Goal: Communication & Community: Answer question/provide support

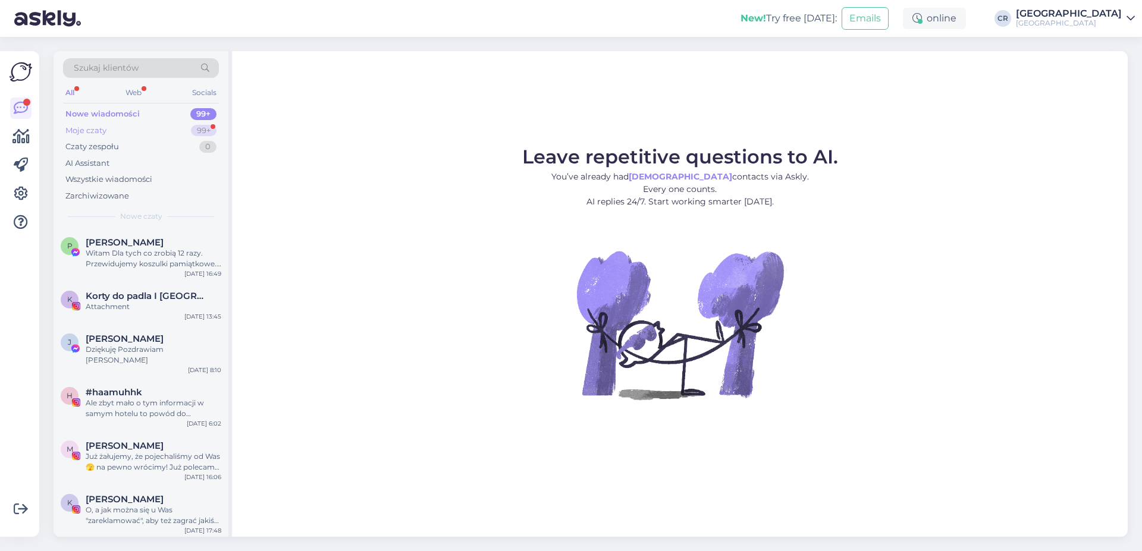
click at [111, 125] on div "Moje czaty 99+" at bounding box center [141, 131] width 156 height 17
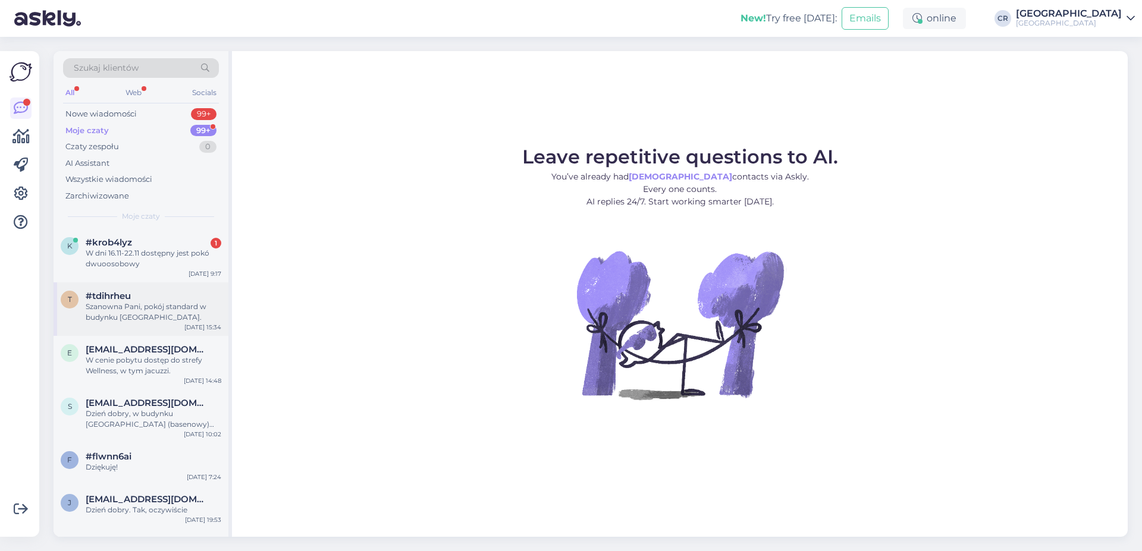
click at [161, 324] on div "t #tdihrheu Szanowna Pani, pokój standard w budynku Wozownia. [DATE] 15:34" at bounding box center [141, 309] width 175 height 54
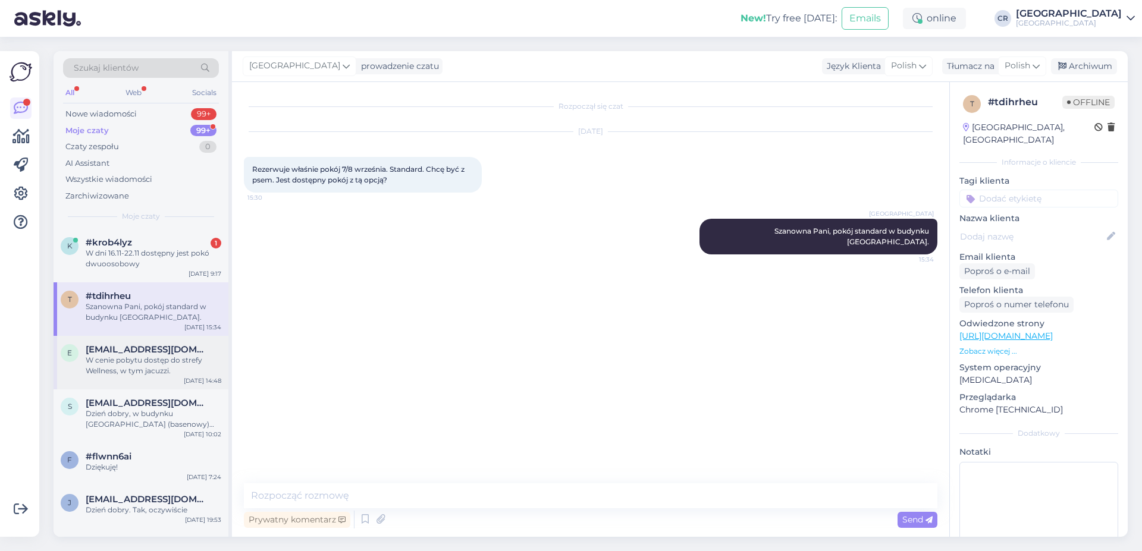
click at [161, 376] on div "e [EMAIL_ADDRESS][DOMAIN_NAME] W cenie pobytu dostęp do strefy Wellness, w tym …" at bounding box center [141, 363] width 175 height 54
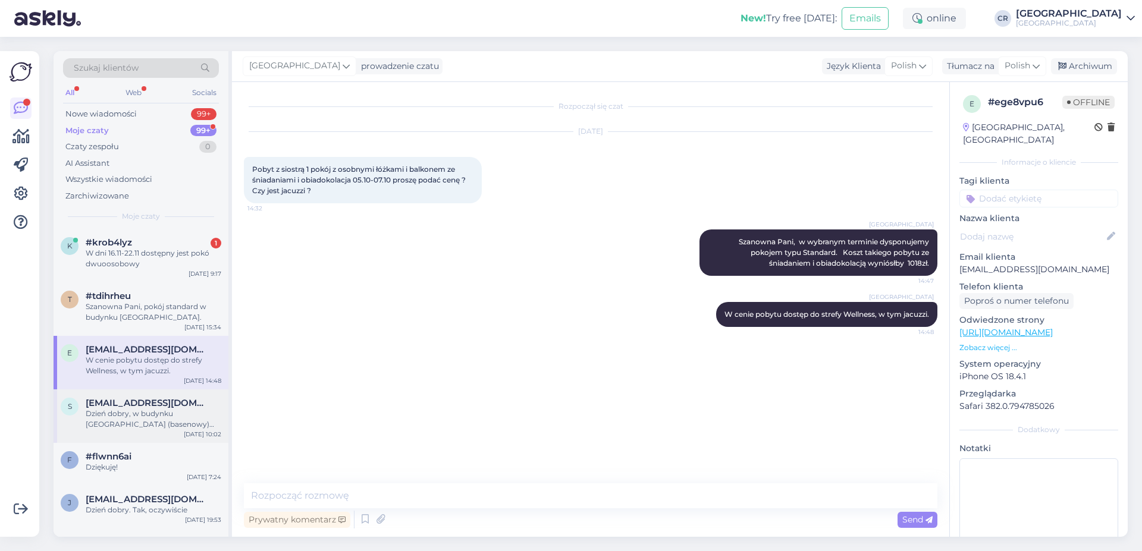
click at [157, 411] on div "Dzień dobry, w budynku [GEOGRAPHIC_DATA] (basenowy) znajdują się pokoje Superio…" at bounding box center [154, 419] width 136 height 21
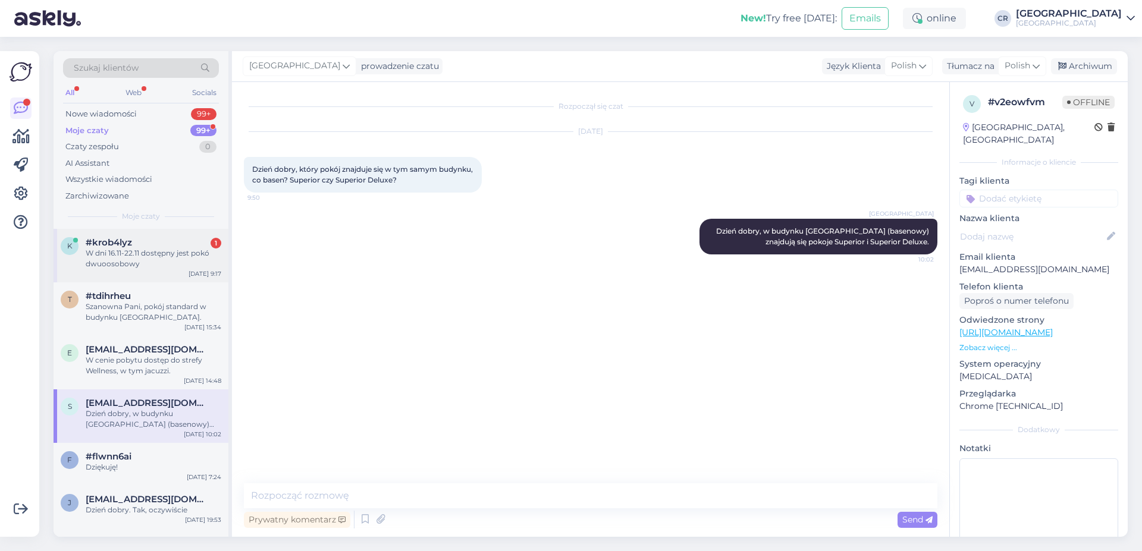
click at [149, 252] on div "W dni 16.11-22.11 dostępny jest pokó dwuoosobowy" at bounding box center [154, 258] width 136 height 21
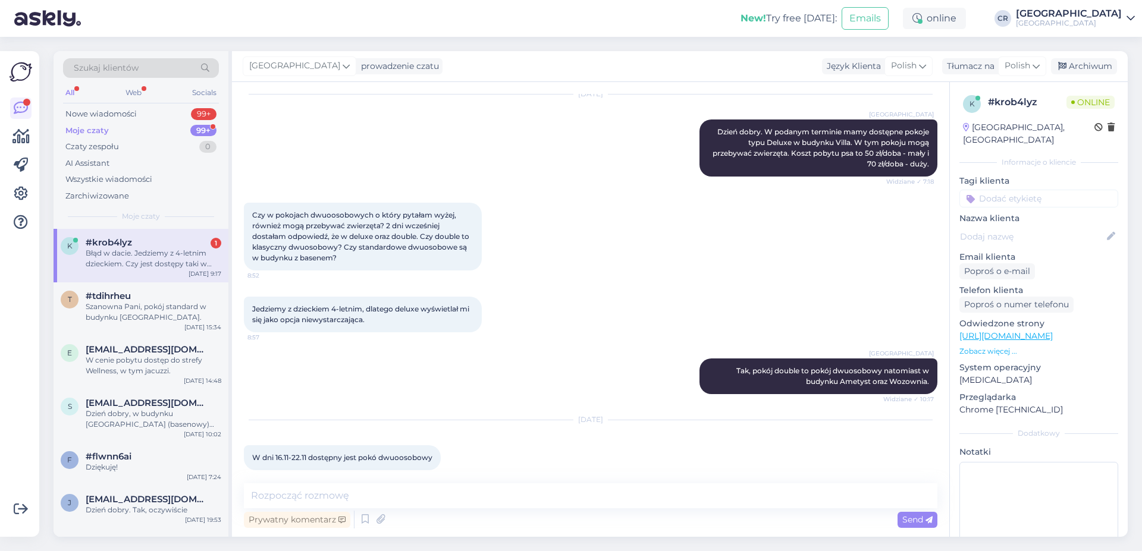
scroll to position [444, 0]
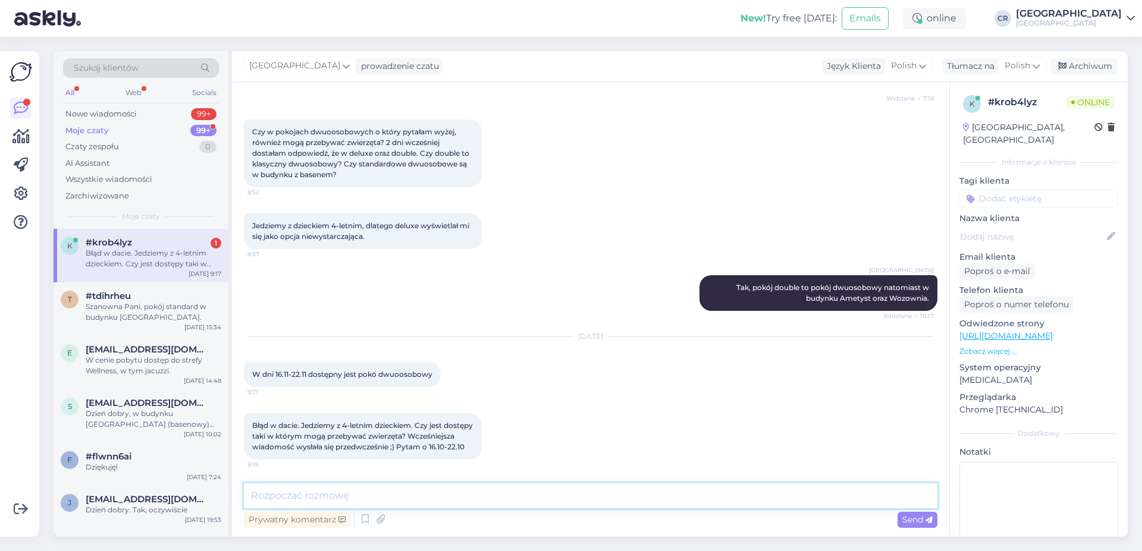
click at [360, 492] on textarea at bounding box center [590, 495] width 693 height 25
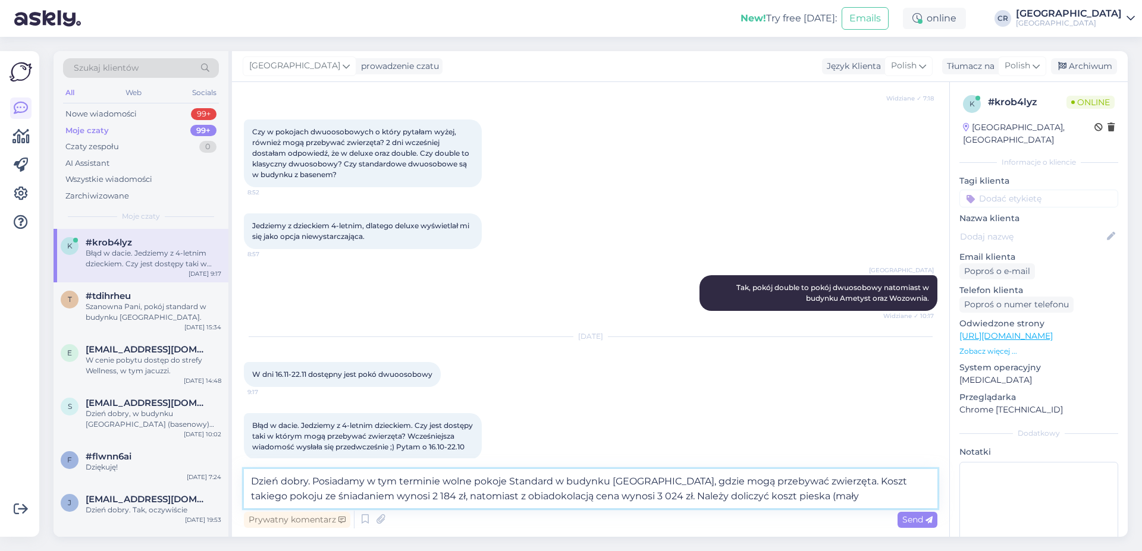
click at [753, 495] on textarea "Dzień dobry. Posiadamy w tym terminie wolne pokoje Standard w budynku [GEOGRAPH…" at bounding box center [590, 488] width 693 height 39
click at [818, 500] on textarea "Dzień dobry. Posiadamy w tym terminie wolne pokoje Standard w budynku [GEOGRAPH…" at bounding box center [590, 488] width 693 height 39
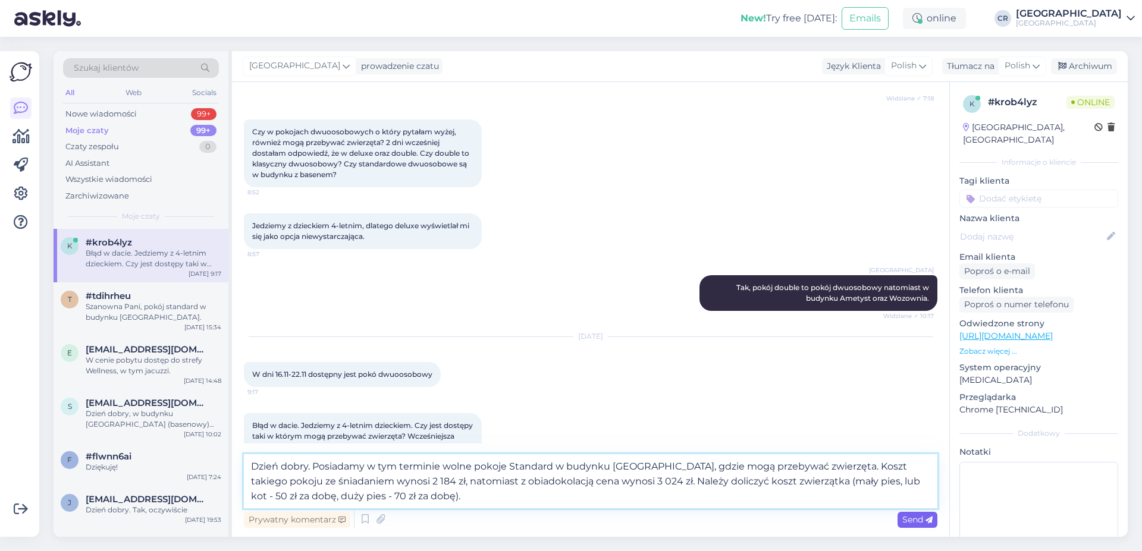
type textarea "Dzień dobry. Posiadamy w tym terminie wolne pokoje Standard w budynku [GEOGRAPH…"
click at [914, 514] on span "Send" at bounding box center [917, 519] width 30 height 11
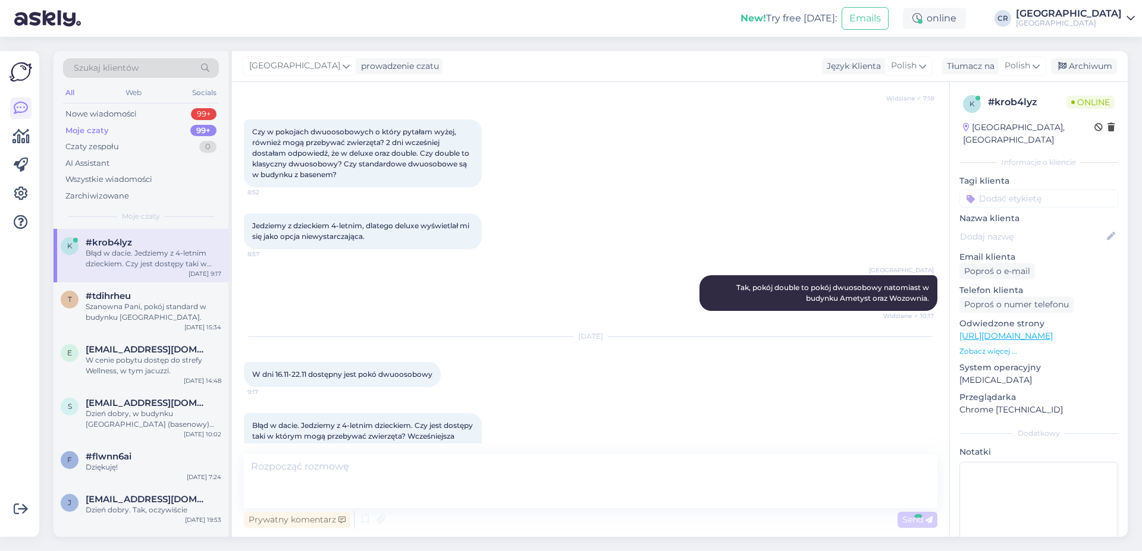
scroll to position [549, 0]
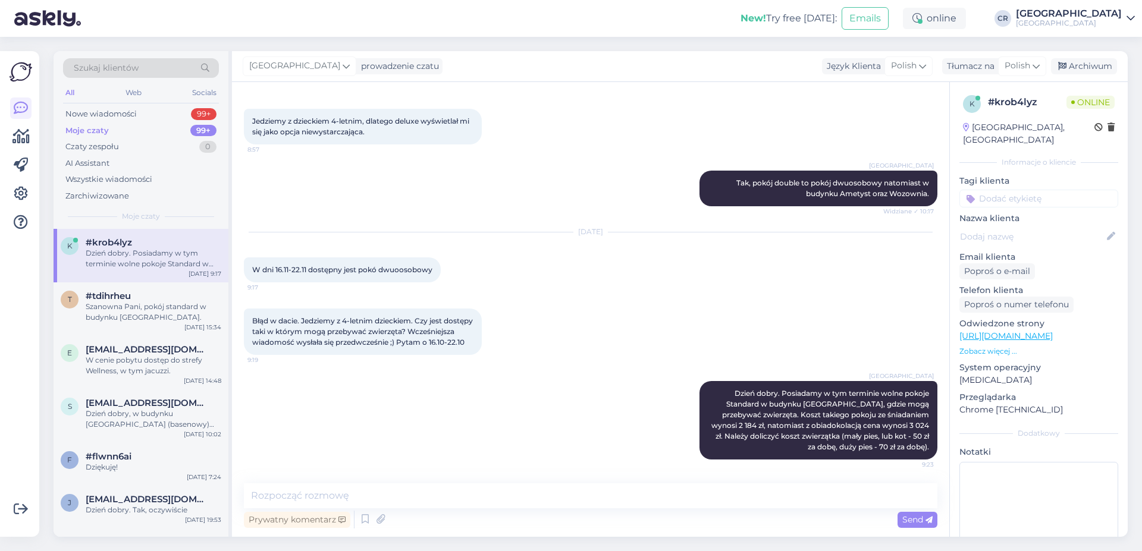
click at [505, 296] on div "Błąd w dacie. Jedziemy z 4-letnim dzieckiem. Czy jest dostępy taki w którym mog…" at bounding box center [590, 332] width 693 height 73
click at [152, 315] on div "Szanowna Pani, pokój standard w budynku [GEOGRAPHIC_DATA]." at bounding box center [154, 312] width 136 height 21
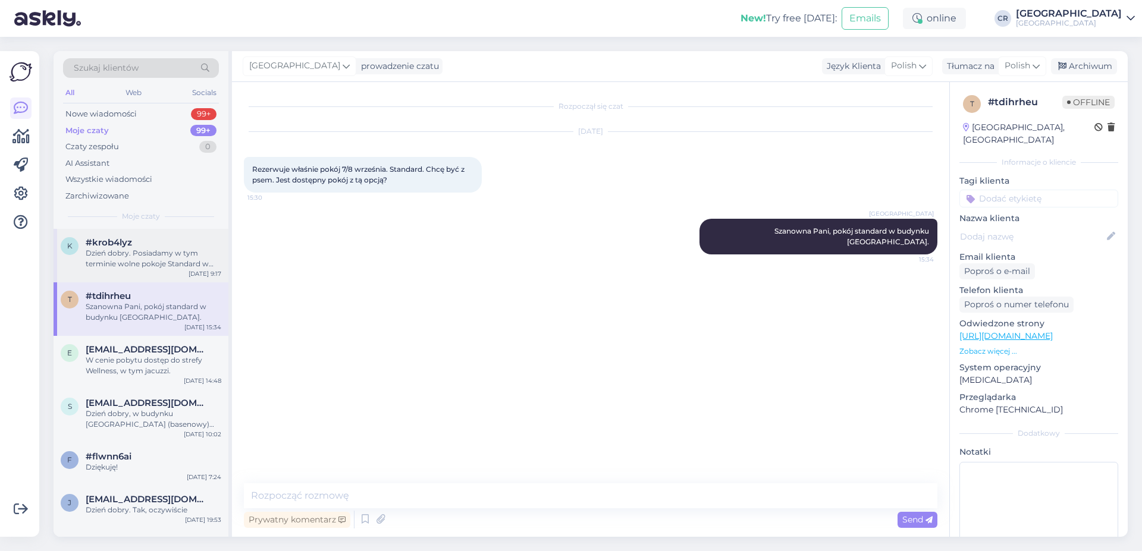
click at [149, 261] on div "Dzień dobry. Posiadamy w tym terminie wolne pokoje Standard w budynku [GEOGRAPH…" at bounding box center [154, 258] width 136 height 21
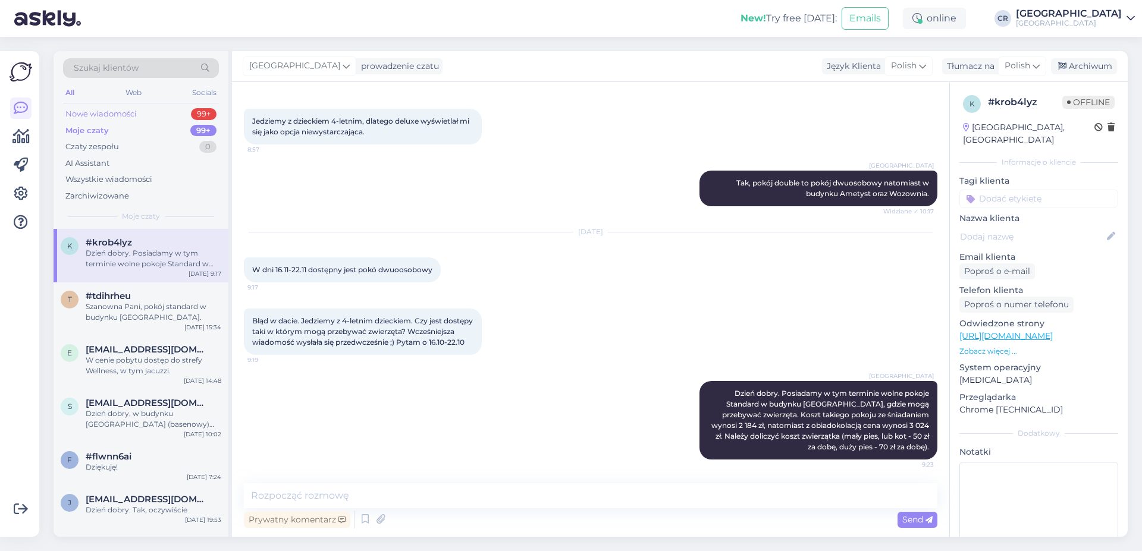
click at [184, 113] on div "Nowe wiadomości 99+" at bounding box center [141, 114] width 156 height 17
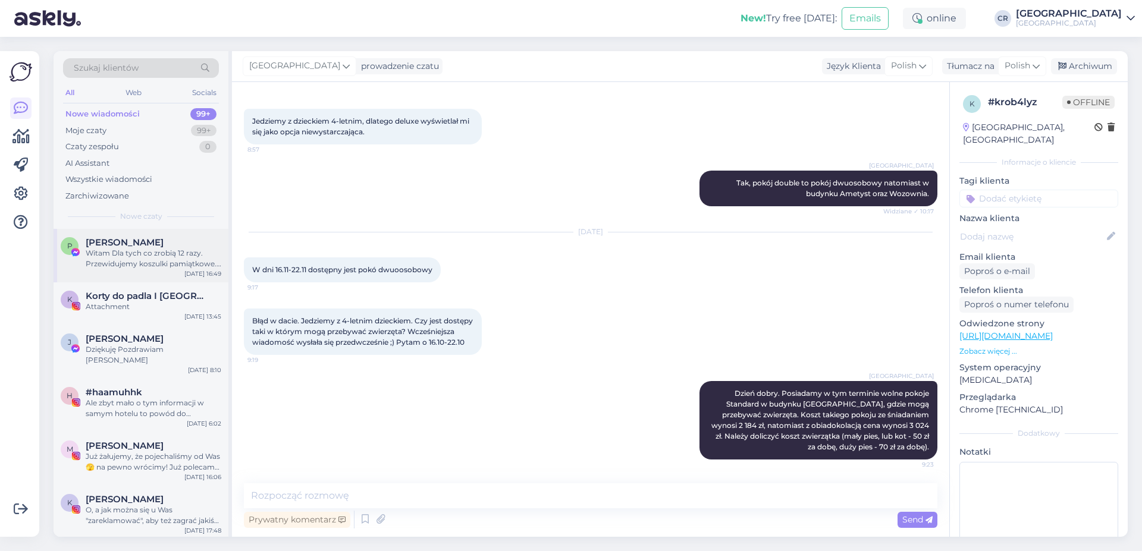
click at [149, 249] on div "Witam Dla tych co zrobią 12 razy. Przewidujemy koszulki pamiątkowe. Ale potrzeb…" at bounding box center [154, 258] width 136 height 21
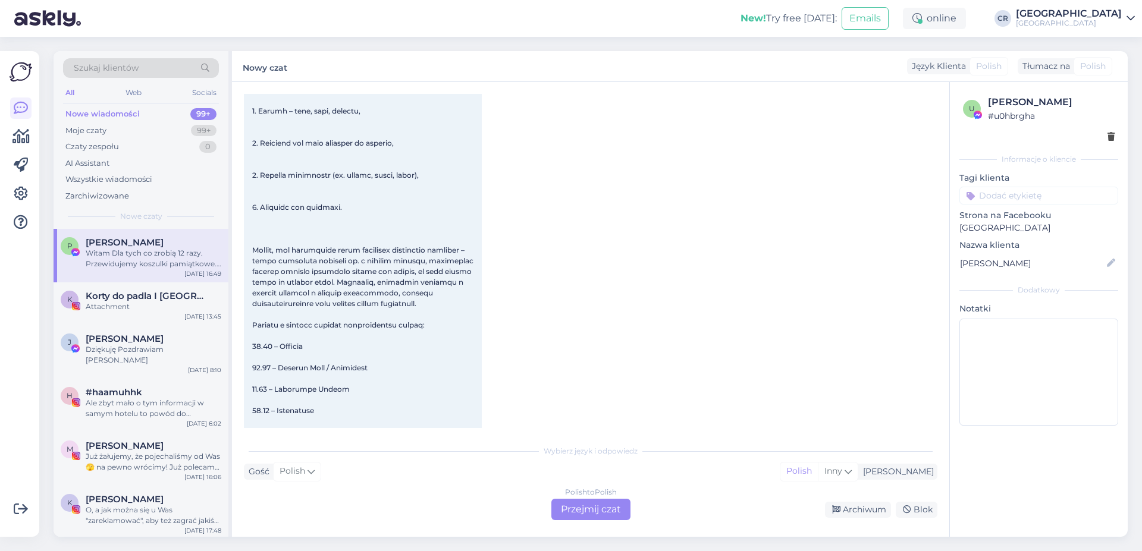
scroll to position [2002, 0]
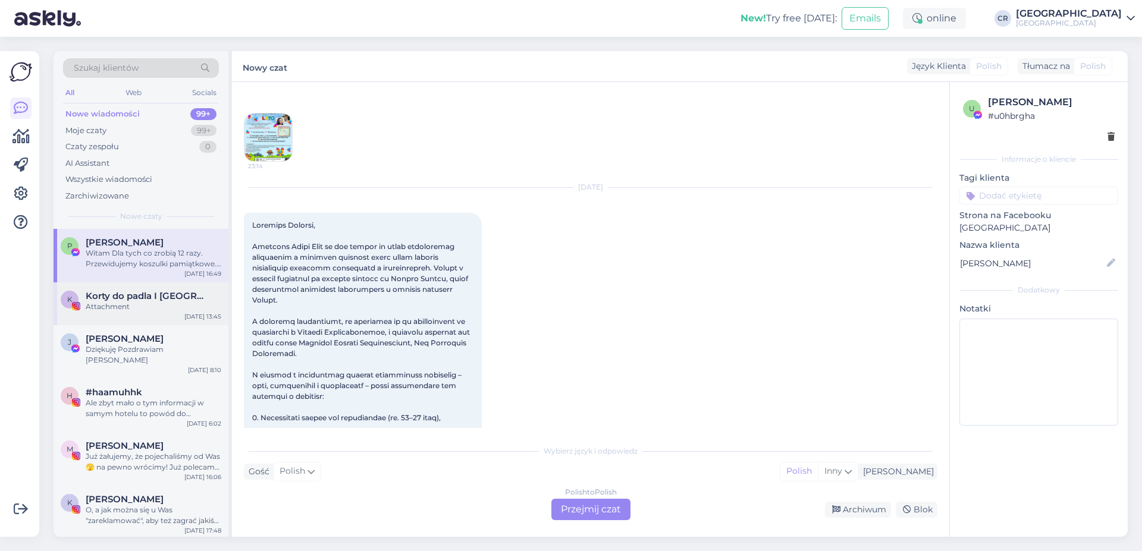
click at [176, 319] on div "K Korty do padla I [GEOGRAPHIC_DATA] Attachment [DATE] 13:45" at bounding box center [141, 303] width 175 height 43
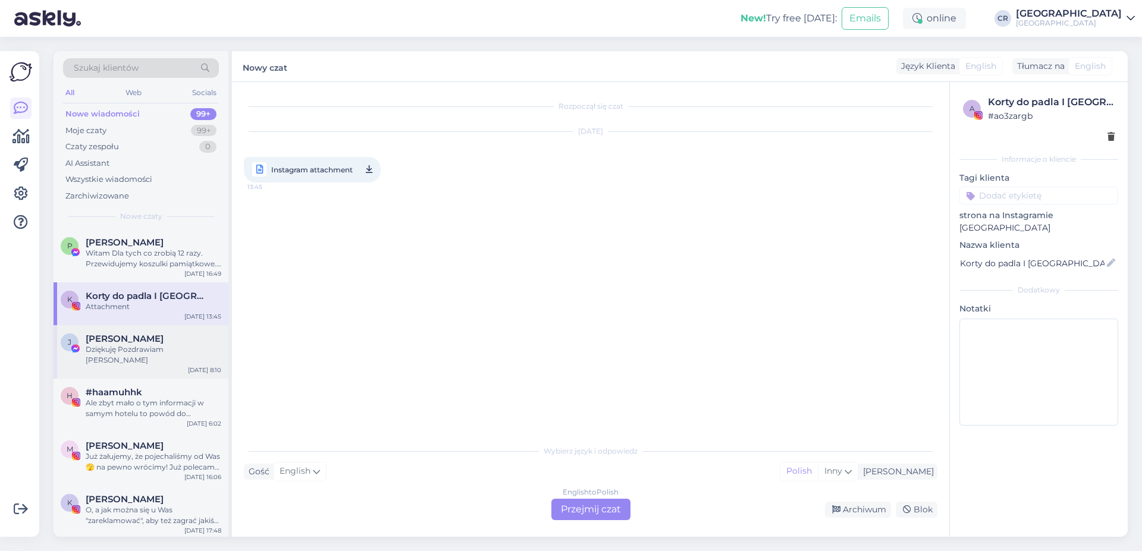
click at [172, 341] on div "[PERSON_NAME]" at bounding box center [154, 339] width 136 height 11
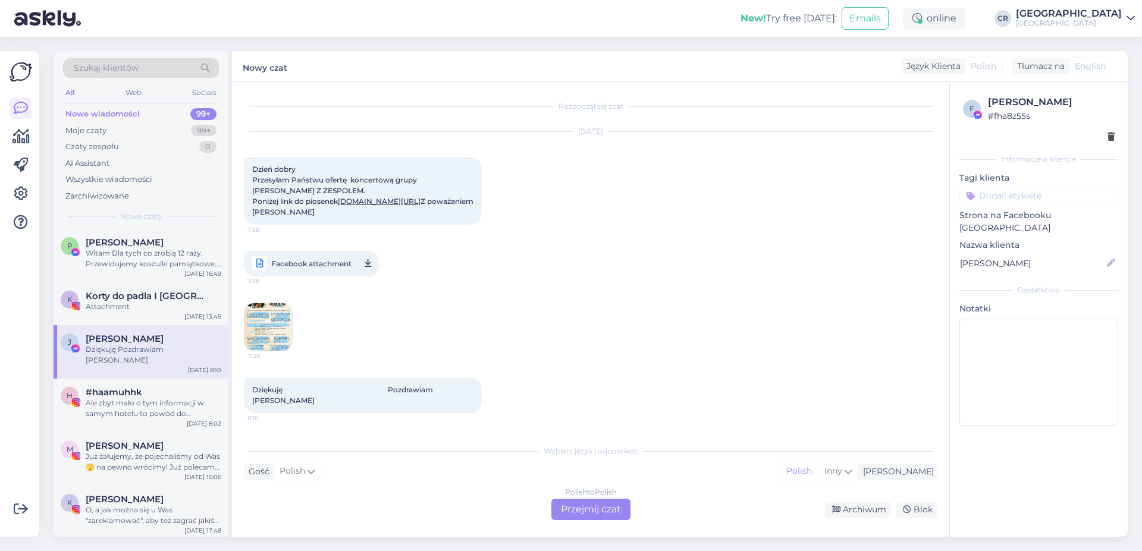
scroll to position [41, 0]
click at [147, 387] on div "#haamuhhk" at bounding box center [154, 392] width 136 height 11
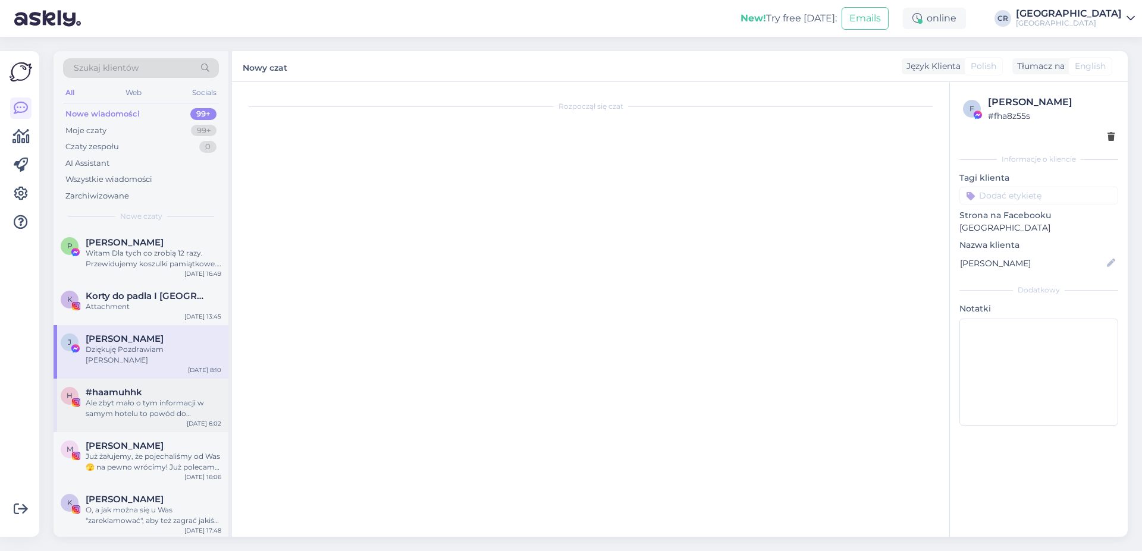
scroll to position [0, 0]
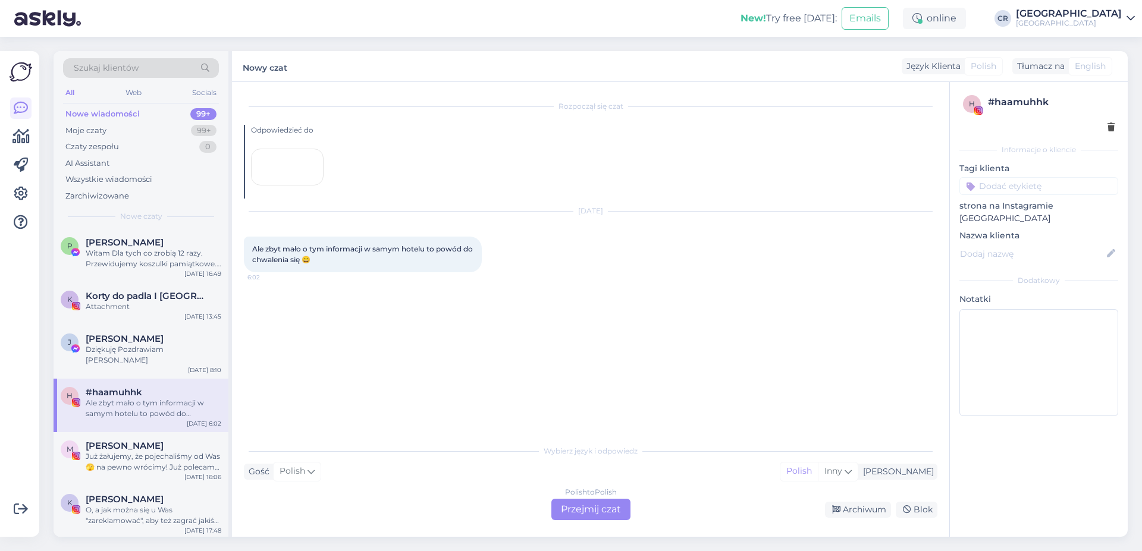
click at [287, 186] on div at bounding box center [287, 167] width 73 height 37
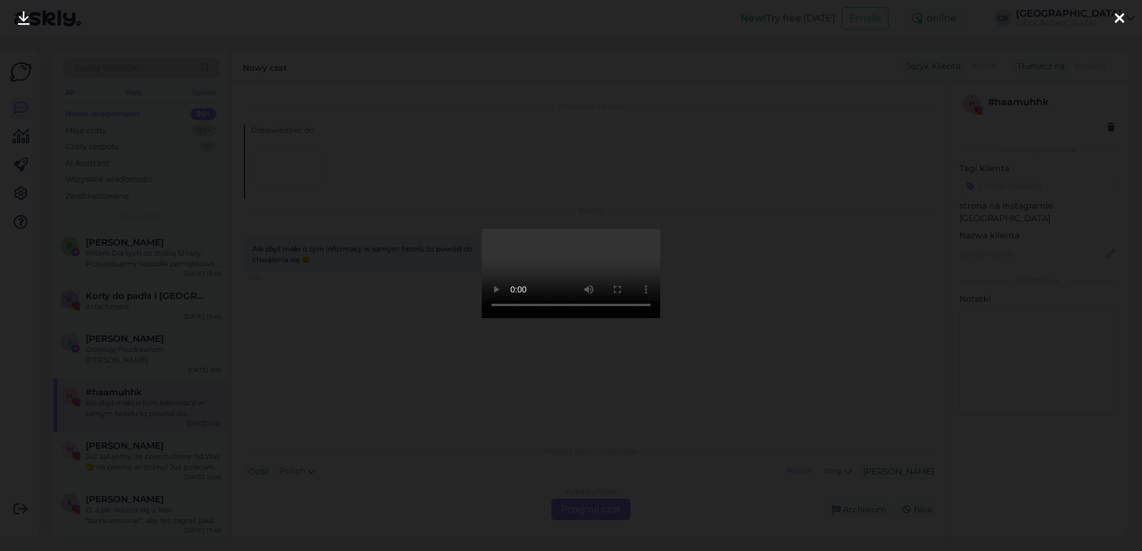
click at [1116, 13] on icon at bounding box center [1119, 18] width 10 height 15
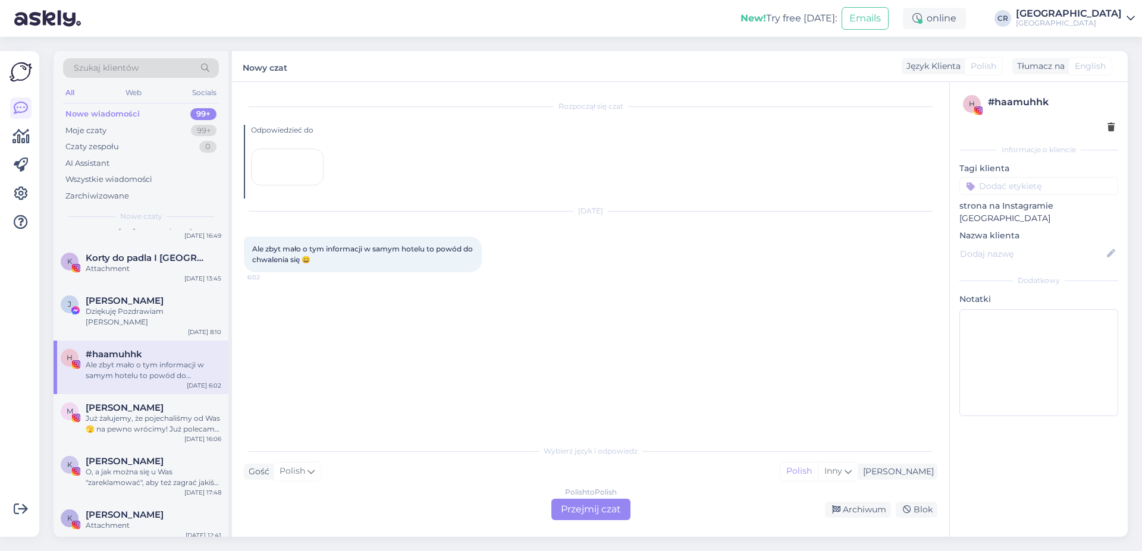
scroll to position [68, 0]
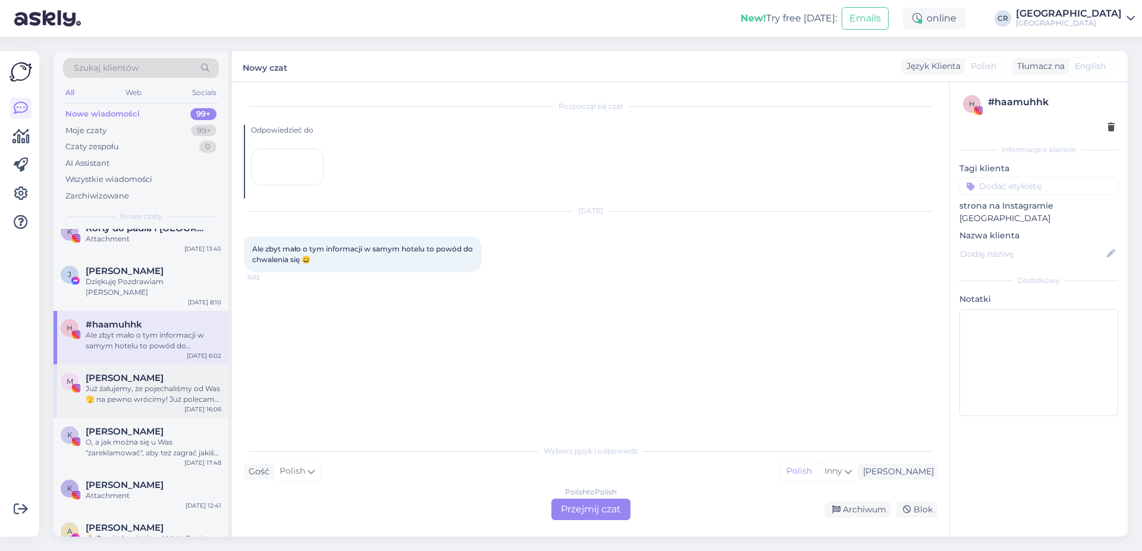
click at [123, 387] on div "Już żałujemy, że pojechaliśmy od Was 🫣 na pewno wrócimy! Już polecamy znajomym …" at bounding box center [154, 394] width 136 height 21
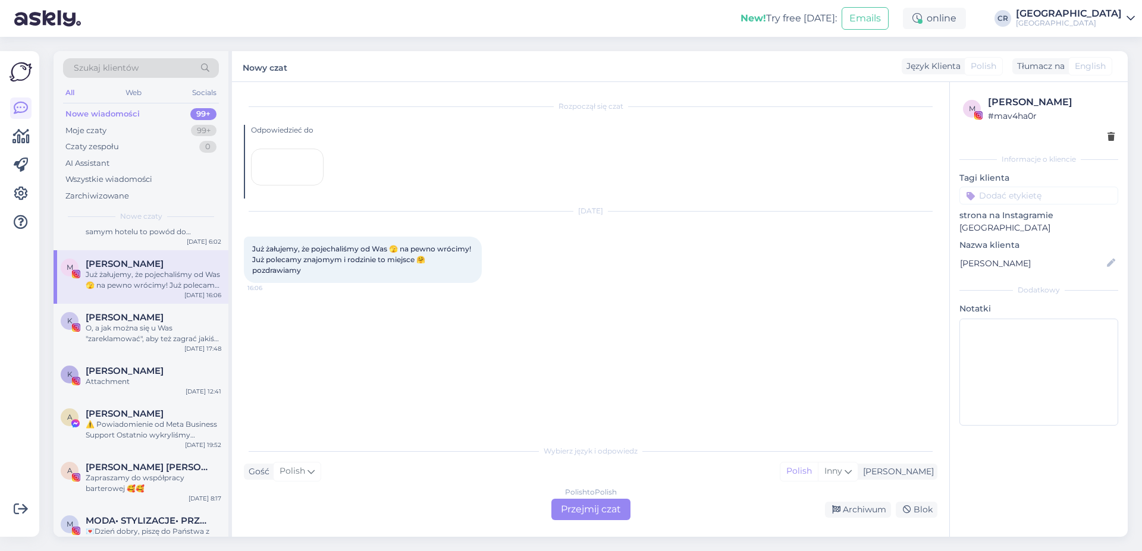
scroll to position [203, 0]
